Goal: Task Accomplishment & Management: Manage account settings

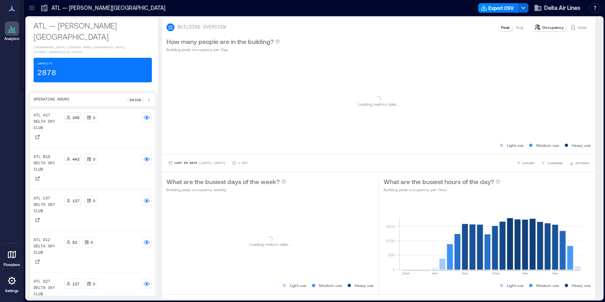
click at [35, 9] on icon at bounding box center [32, 8] width 8 height 8
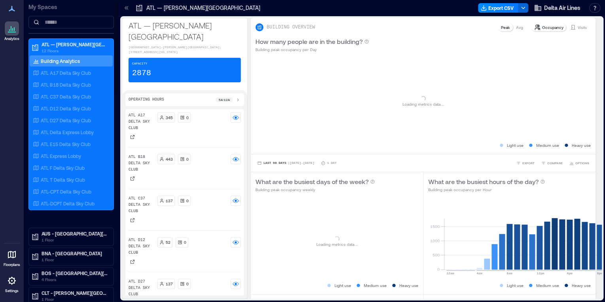
click at [34, 10] on div "Analytics Floorplans Settings My Spaces ATL — Hartsfield-Jackson Atlanta Intern…" at bounding box center [302, 151] width 605 height 302
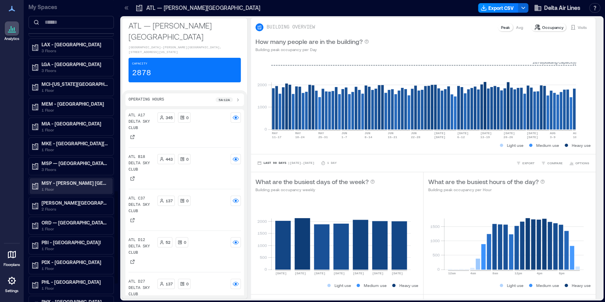
scroll to position [633, 0]
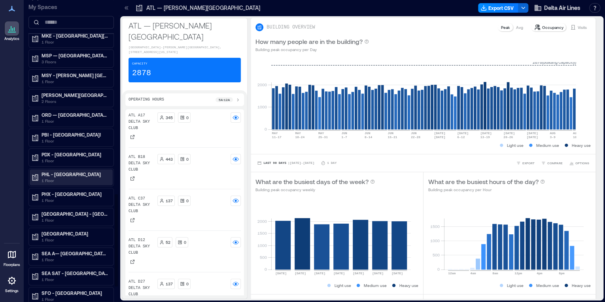
click at [60, 178] on p "1 Floor" at bounding box center [75, 180] width 66 height 6
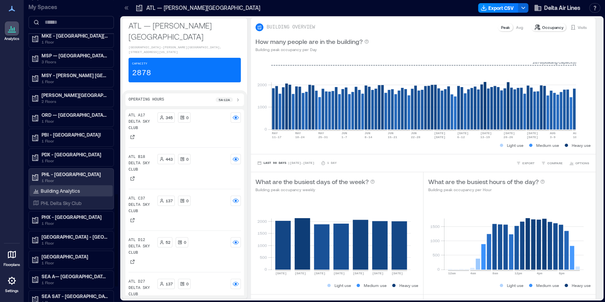
click at [64, 187] on p "Building Analytics" at bounding box center [60, 190] width 39 height 6
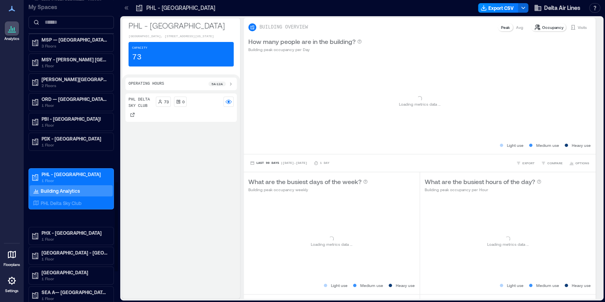
scroll to position [617, 0]
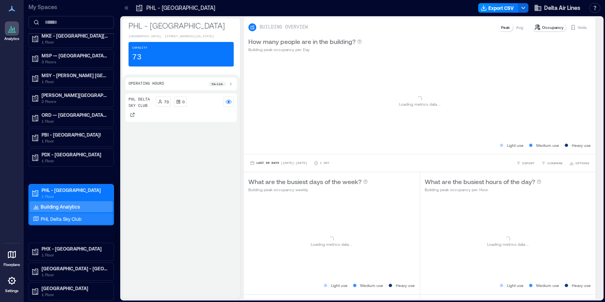
click at [71, 215] on p "PHL Delta Sky Club" at bounding box center [61, 218] width 41 height 6
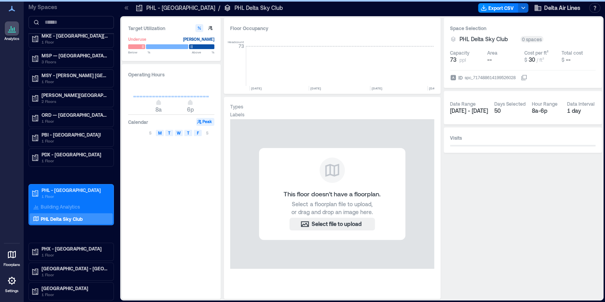
scroll to position [0, 3927]
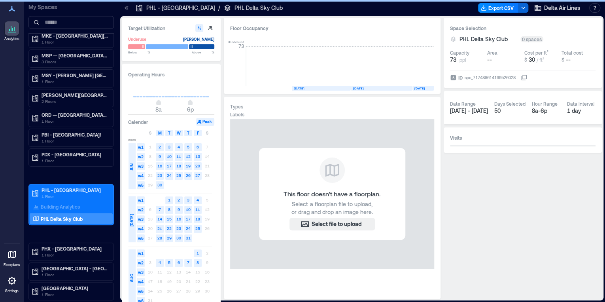
click at [525, 76] on icon at bounding box center [523, 78] width 4 height 4
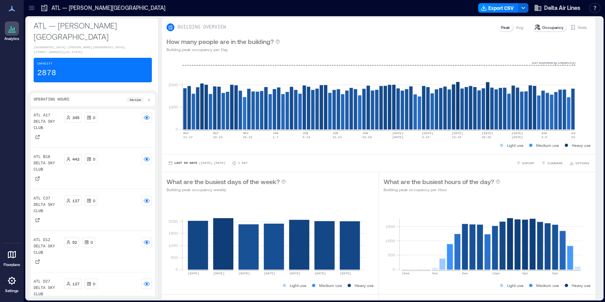
click at [10, 285] on icon at bounding box center [11, 280] width 9 height 9
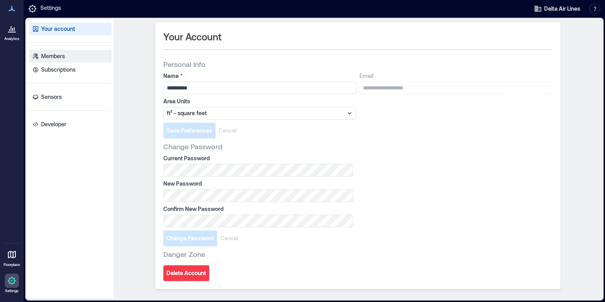
click at [84, 62] on link "Members" at bounding box center [70, 56] width 82 height 13
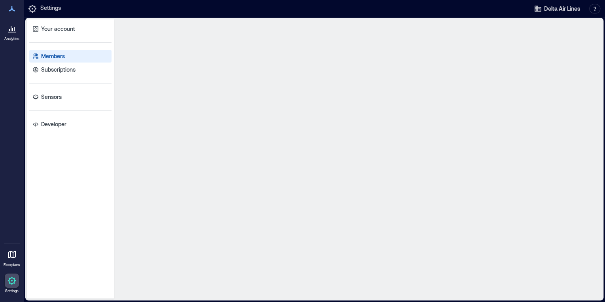
click at [81, 59] on link "Members" at bounding box center [70, 56] width 82 height 13
click at [43, 57] on p "Members" at bounding box center [53, 56] width 24 height 8
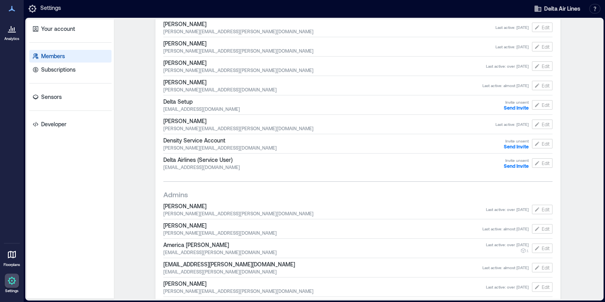
scroll to position [127, 0]
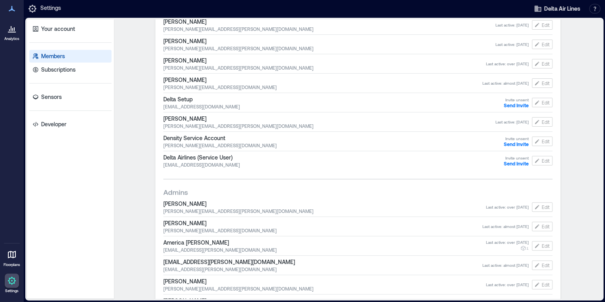
click at [194, 228] on span "[PERSON_NAME][EMAIL_ADDRESS][DOMAIN_NAME]" at bounding box center [322, 230] width 319 height 6
drag, startPoint x: 194, startPoint y: 228, endPoint x: 190, endPoint y: 230, distance: 4.6
click at [190, 230] on span "[PERSON_NAME][EMAIL_ADDRESS][DOMAIN_NAME]" at bounding box center [322, 230] width 319 height 6
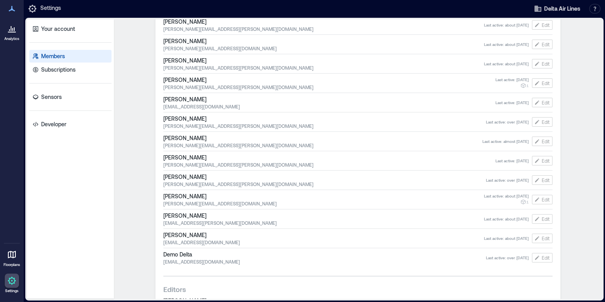
scroll to position [601, 0]
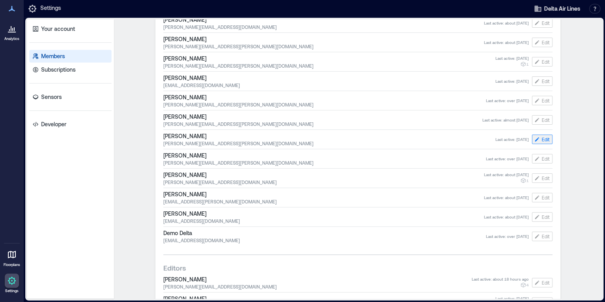
click at [535, 142] on icon "button" at bounding box center [537, 139] width 6 height 6
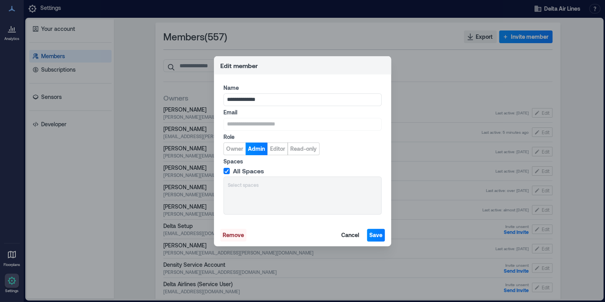
click at [240, 235] on span "Remove" at bounding box center [233, 235] width 21 height 8
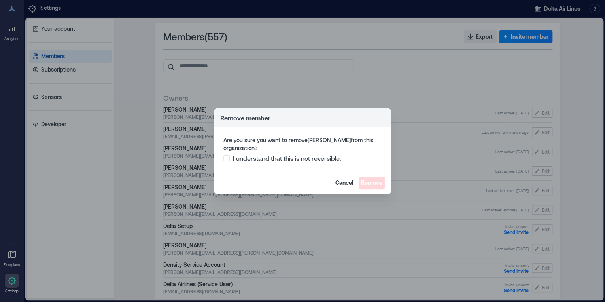
click at [277, 157] on span "I understand that this is not reversible." at bounding box center [287, 158] width 108 height 8
click at [380, 183] on span "Remove" at bounding box center [371, 183] width 21 height 8
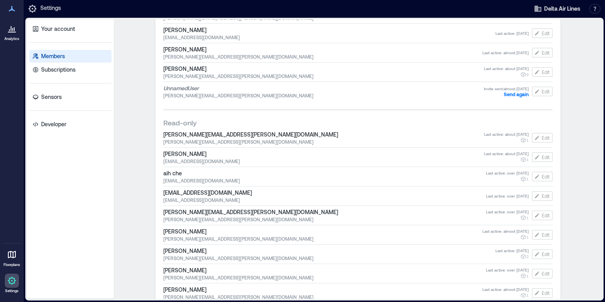
scroll to position [701, 0]
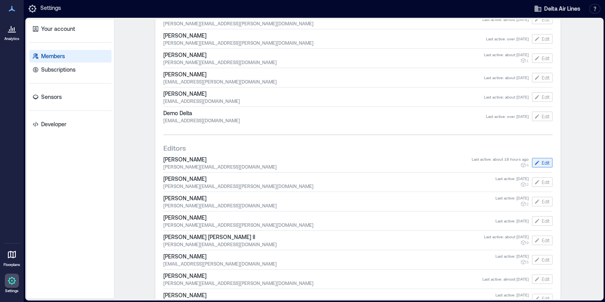
click at [545, 164] on span "Edit" at bounding box center [546, 162] width 8 height 6
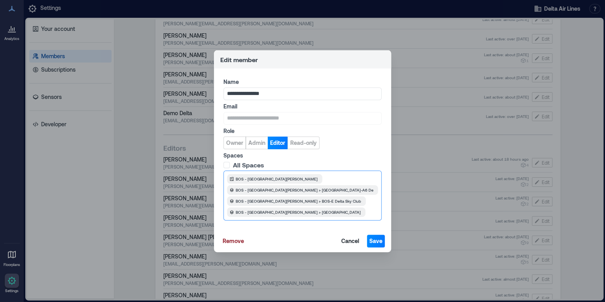
click at [368, 212] on div at bounding box center [372, 212] width 9 height 8
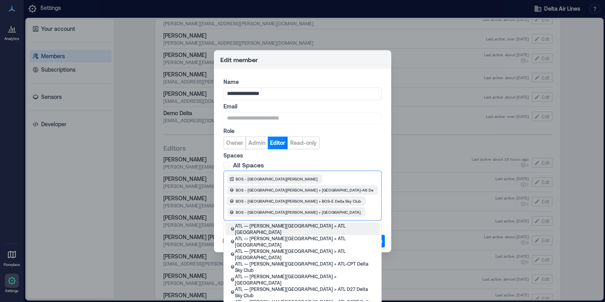
scroll to position [0, 0]
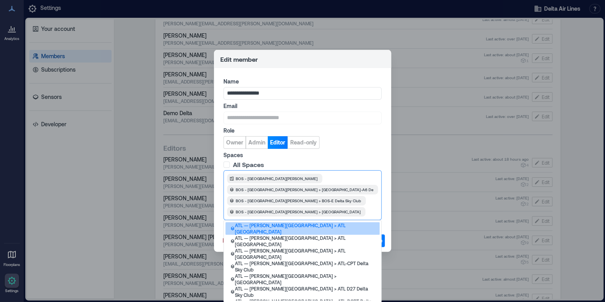
click at [319, 226] on p "ATL — [PERSON_NAME][GEOGRAPHIC_DATA] > ATL [GEOGRAPHIC_DATA]" at bounding box center [305, 228] width 140 height 13
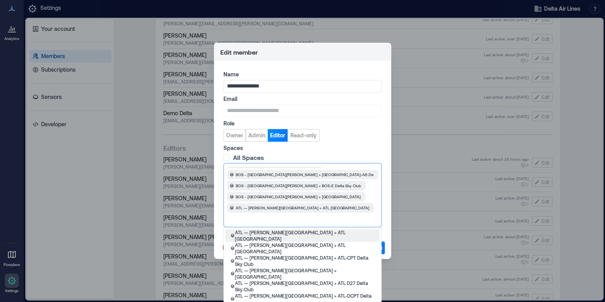
scroll to position [0, 0]
click at [332, 220] on div at bounding box center [302, 219] width 149 height 8
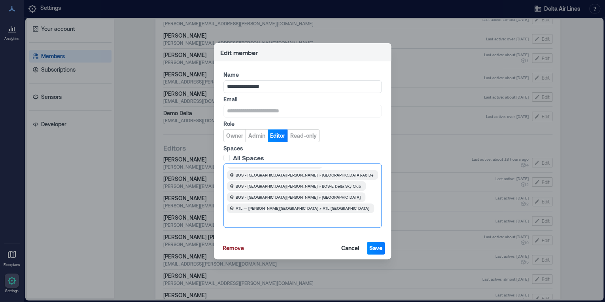
click at [331, 221] on div at bounding box center [302, 219] width 149 height 8
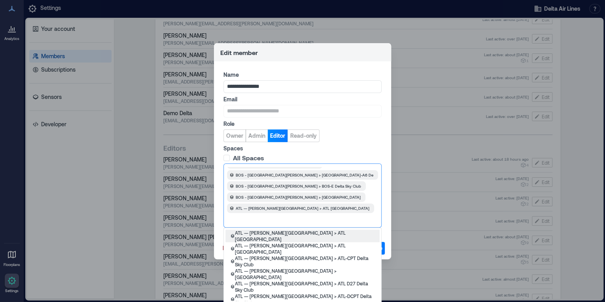
scroll to position [0, 0]
type input "**"
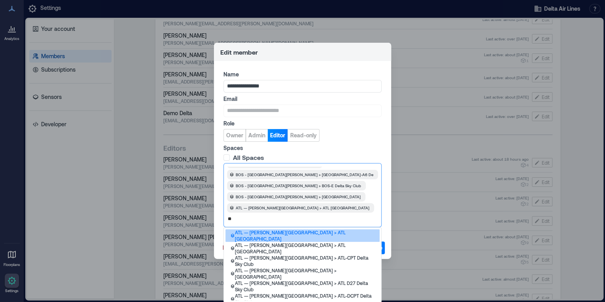
click at [307, 237] on p "ATL — [PERSON_NAME][GEOGRAPHIC_DATA] > ATL [GEOGRAPHIC_DATA]" at bounding box center [305, 235] width 140 height 13
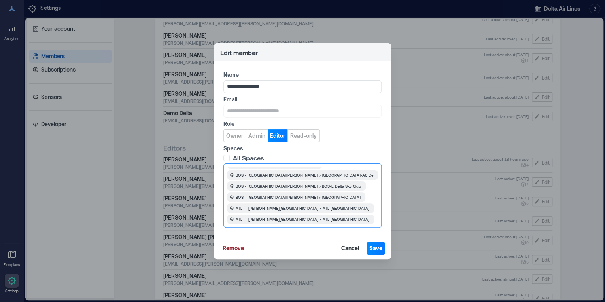
scroll to position [0, 0]
type input "*"
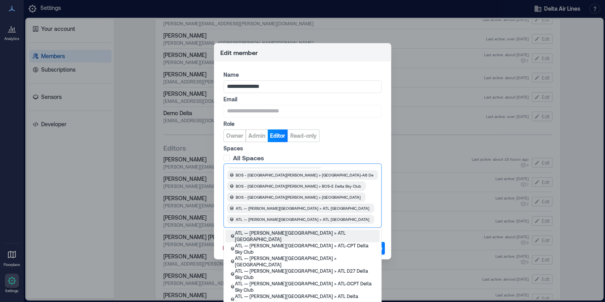
scroll to position [17, 0]
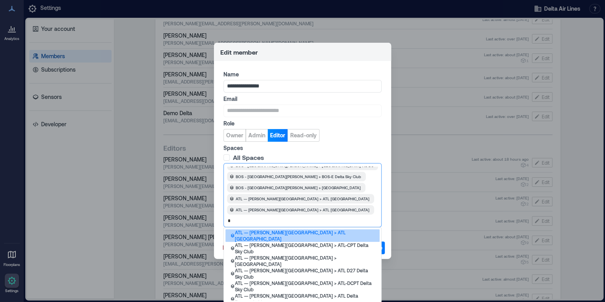
click at [291, 239] on p "ATL — [PERSON_NAME][GEOGRAPHIC_DATA] > ATL [GEOGRAPHIC_DATA]" at bounding box center [305, 235] width 140 height 13
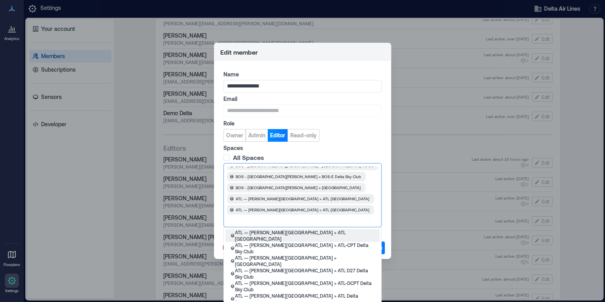
scroll to position [0, 0]
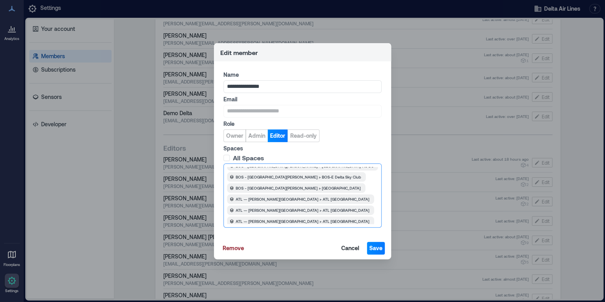
type input "*"
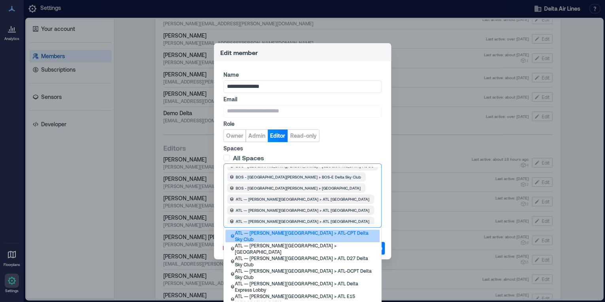
scroll to position [28, 0]
click at [300, 234] on p "ATL — [PERSON_NAME][GEOGRAPHIC_DATA] > ATL-CPT Delta Sky Club" at bounding box center [305, 235] width 140 height 13
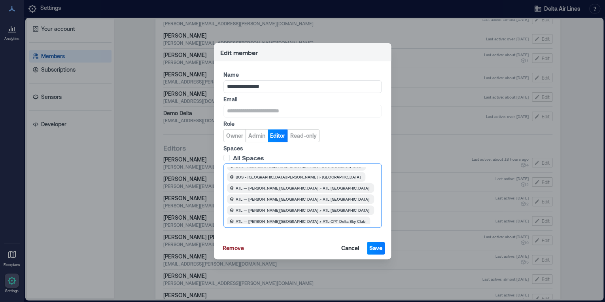
type input "*"
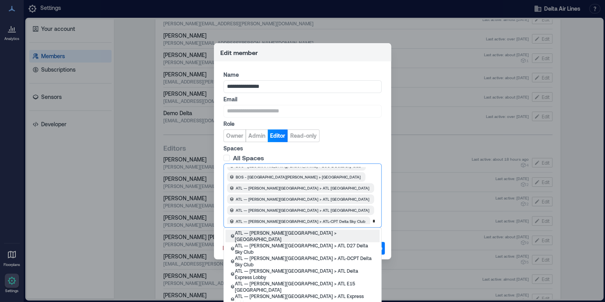
scroll to position [39, 0]
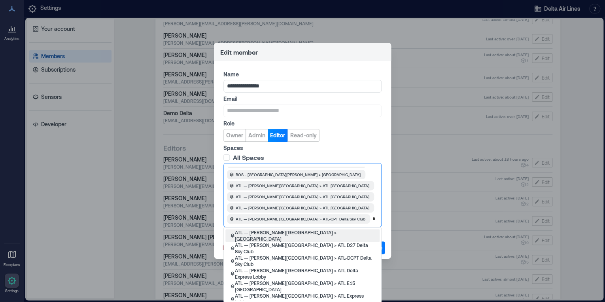
click at [300, 234] on p "ATL — [PERSON_NAME][GEOGRAPHIC_DATA] > [GEOGRAPHIC_DATA]" at bounding box center [305, 235] width 140 height 13
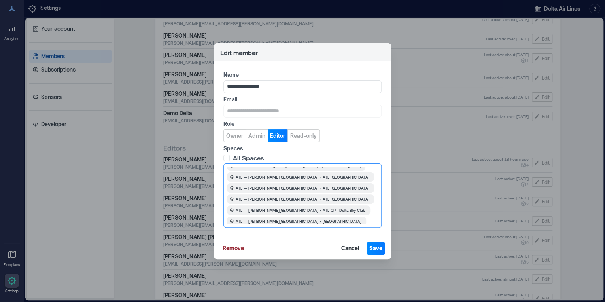
scroll to position [0, 0]
type input "*"
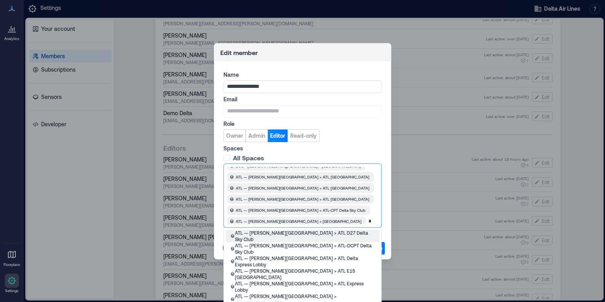
scroll to position [50, 0]
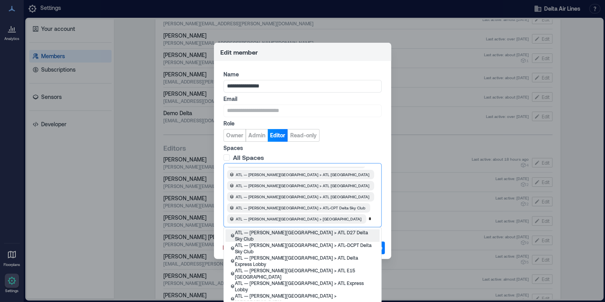
click at [300, 234] on p "ATL — [PERSON_NAME][GEOGRAPHIC_DATA] > ATL D27 Delta Sky Club" at bounding box center [305, 235] width 140 height 13
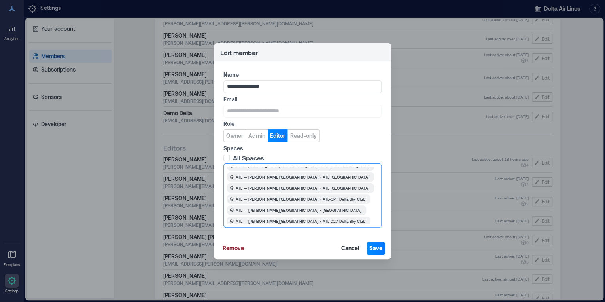
scroll to position [0, 0]
type input "*"
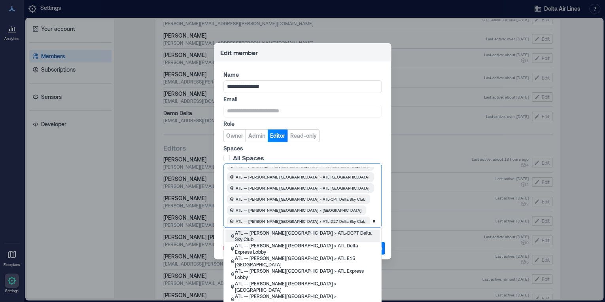
scroll to position [61, 0]
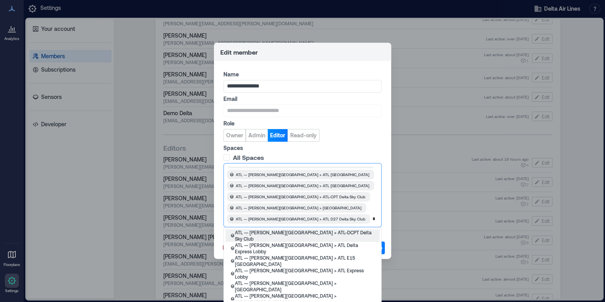
click at [300, 234] on p "ATL — [PERSON_NAME][GEOGRAPHIC_DATA] > ATL-DCPT Delta Sky Club" at bounding box center [305, 235] width 140 height 13
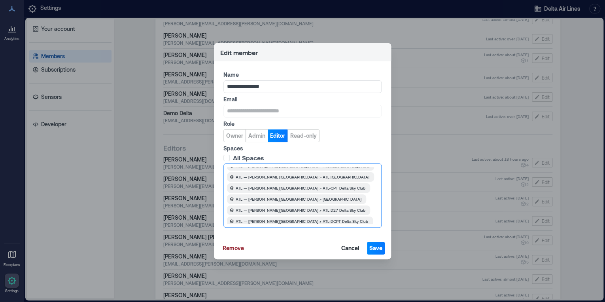
scroll to position [0, 0]
type input "*"
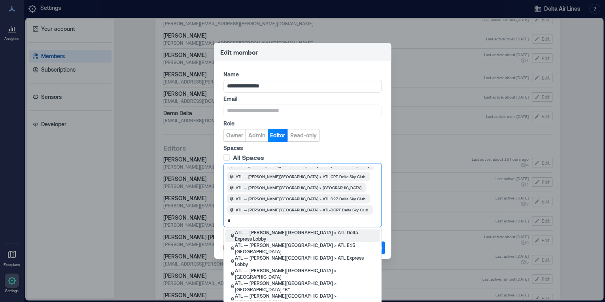
click at [300, 234] on p "ATL — [PERSON_NAME][GEOGRAPHIC_DATA] > ATL Delta Express Lobby" at bounding box center [305, 235] width 140 height 13
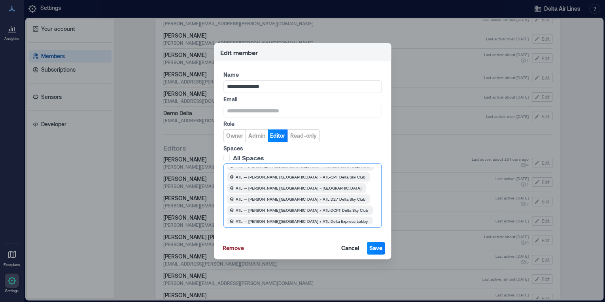
type input "*"
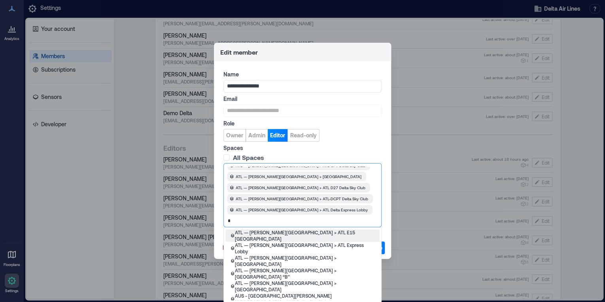
click at [321, 210] on span "ATL — [PERSON_NAME][GEOGRAPHIC_DATA] > ATL Delta Express Lobby" at bounding box center [302, 209] width 132 height 6
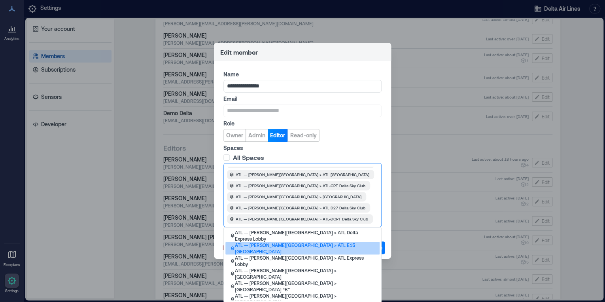
click at [281, 247] on p "ATL — [PERSON_NAME][GEOGRAPHIC_DATA] > ATL E15 [GEOGRAPHIC_DATA]" at bounding box center [305, 248] width 140 height 13
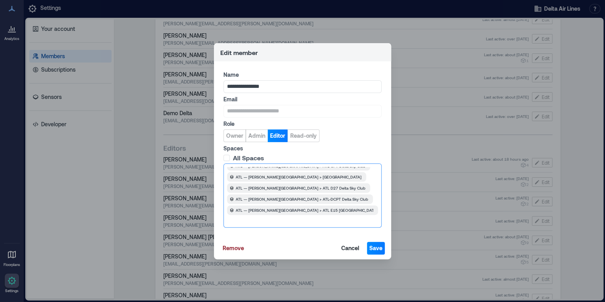
click at [276, 219] on div at bounding box center [302, 221] width 149 height 8
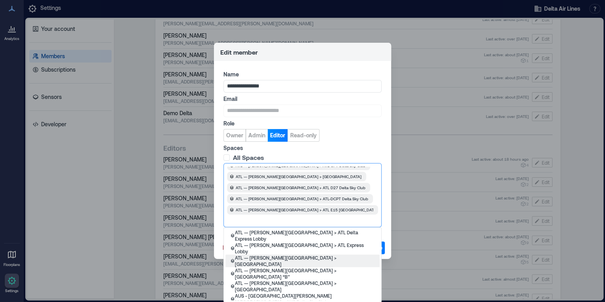
click at [289, 257] on p "ATL — [PERSON_NAME][GEOGRAPHIC_DATA] > [GEOGRAPHIC_DATA]" at bounding box center [305, 260] width 140 height 13
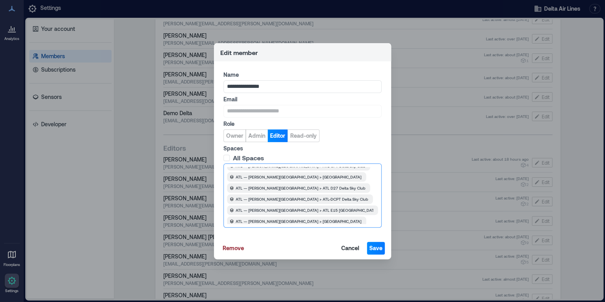
type input "*"
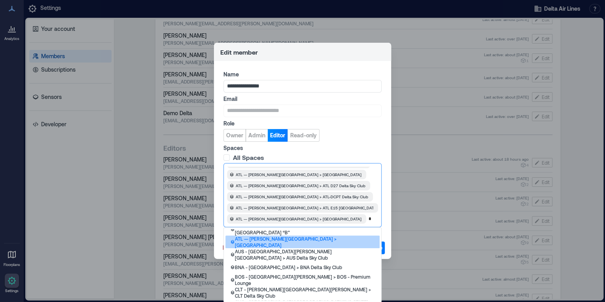
click at [286, 243] on p "ATL — [PERSON_NAME][GEOGRAPHIC_DATA] > [GEOGRAPHIC_DATA]" at bounding box center [305, 241] width 140 height 13
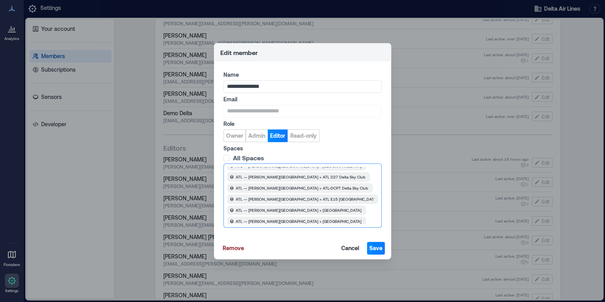
click at [371, 223] on div "BOS - [GEOGRAPHIC_DATA][PERSON_NAME] [GEOGRAPHIC_DATA] - [GEOGRAPHIC_DATA][PERS…" at bounding box center [302, 195] width 158 height 64
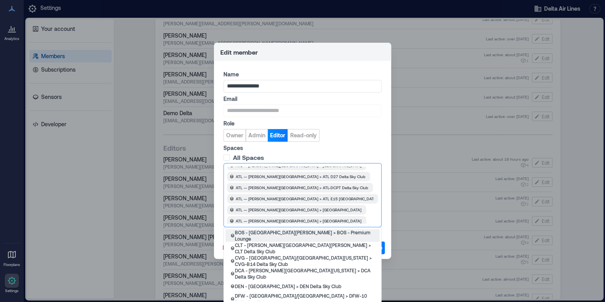
click at [383, 210] on div "**********" at bounding box center [302, 149] width 177 height 176
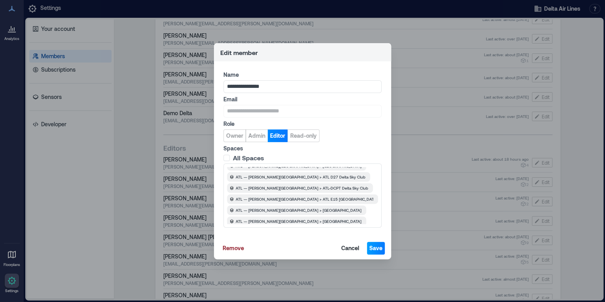
click at [383, 247] on button "Save" at bounding box center [376, 248] width 18 height 13
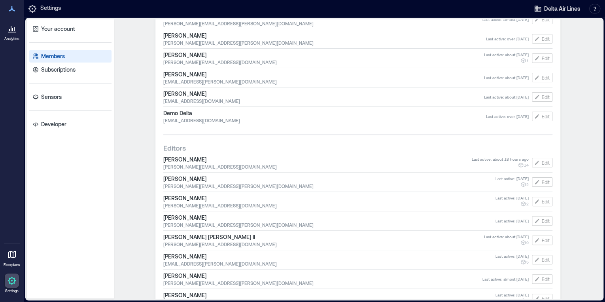
click at [174, 145] on span "Editors" at bounding box center [174, 147] width 23 height 9
drag, startPoint x: 174, startPoint y: 145, endPoint x: 107, endPoint y: 133, distance: 67.6
click at [107, 133] on div "Your account Members Subscriptions Sensors Developer" at bounding box center [70, 158] width 87 height 279
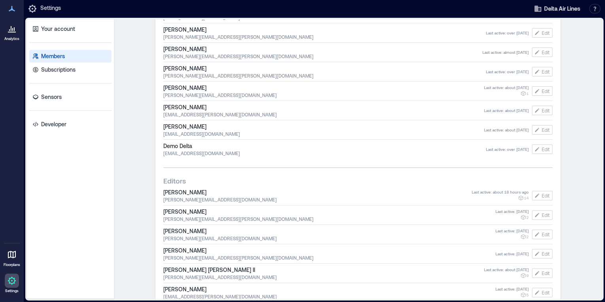
scroll to position [670, 0]
